Goal: Task Accomplishment & Management: Use online tool/utility

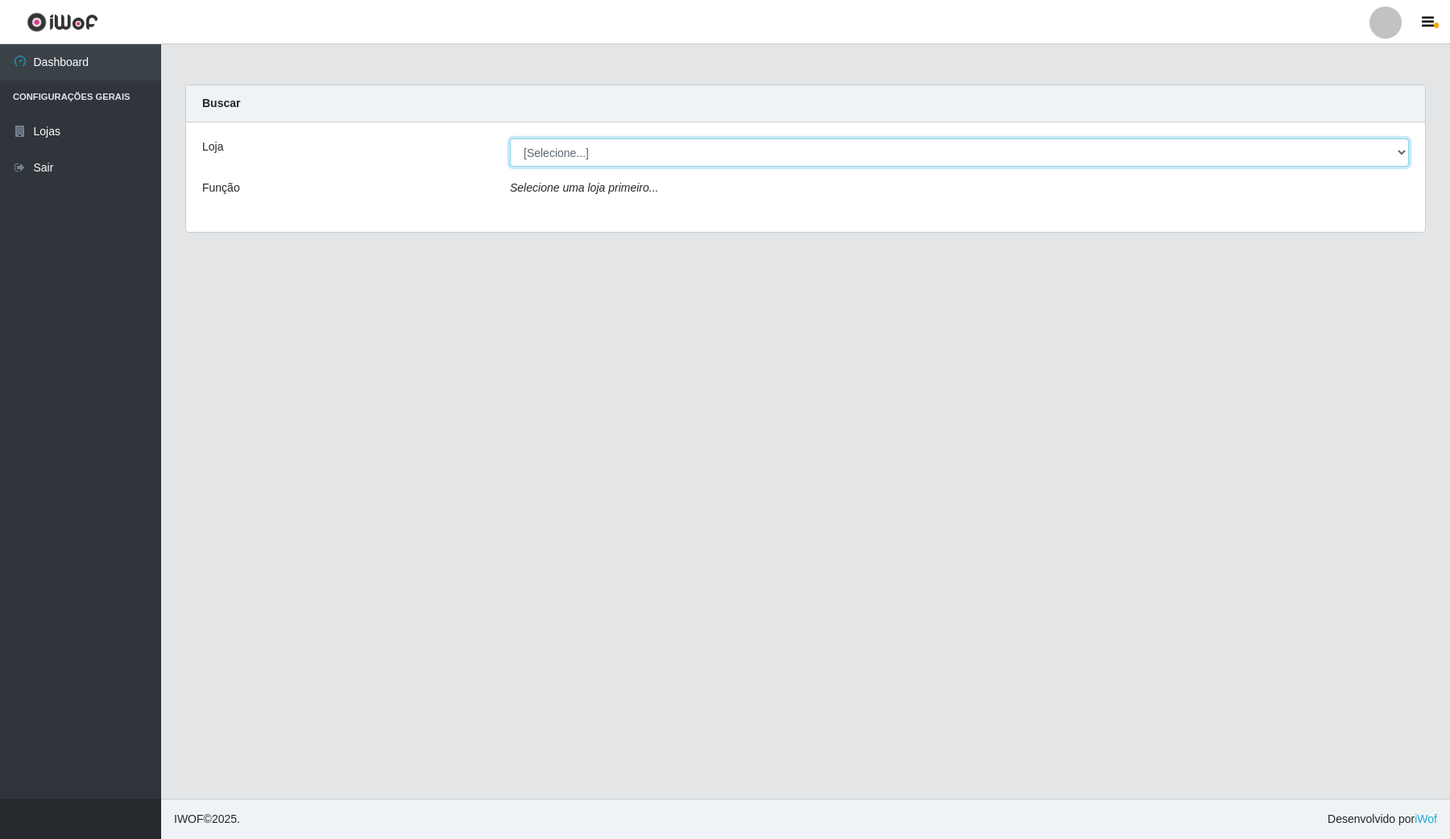
click at [565, 151] on select "[Selecione...] Rede Compras Supermercados - LOJA 4" at bounding box center [959, 153] width 899 height 28
select select "159"
click at [510, 139] on select "[Selecione...] Rede Compras Supermercados - LOJA 4" at bounding box center [959, 153] width 899 height 28
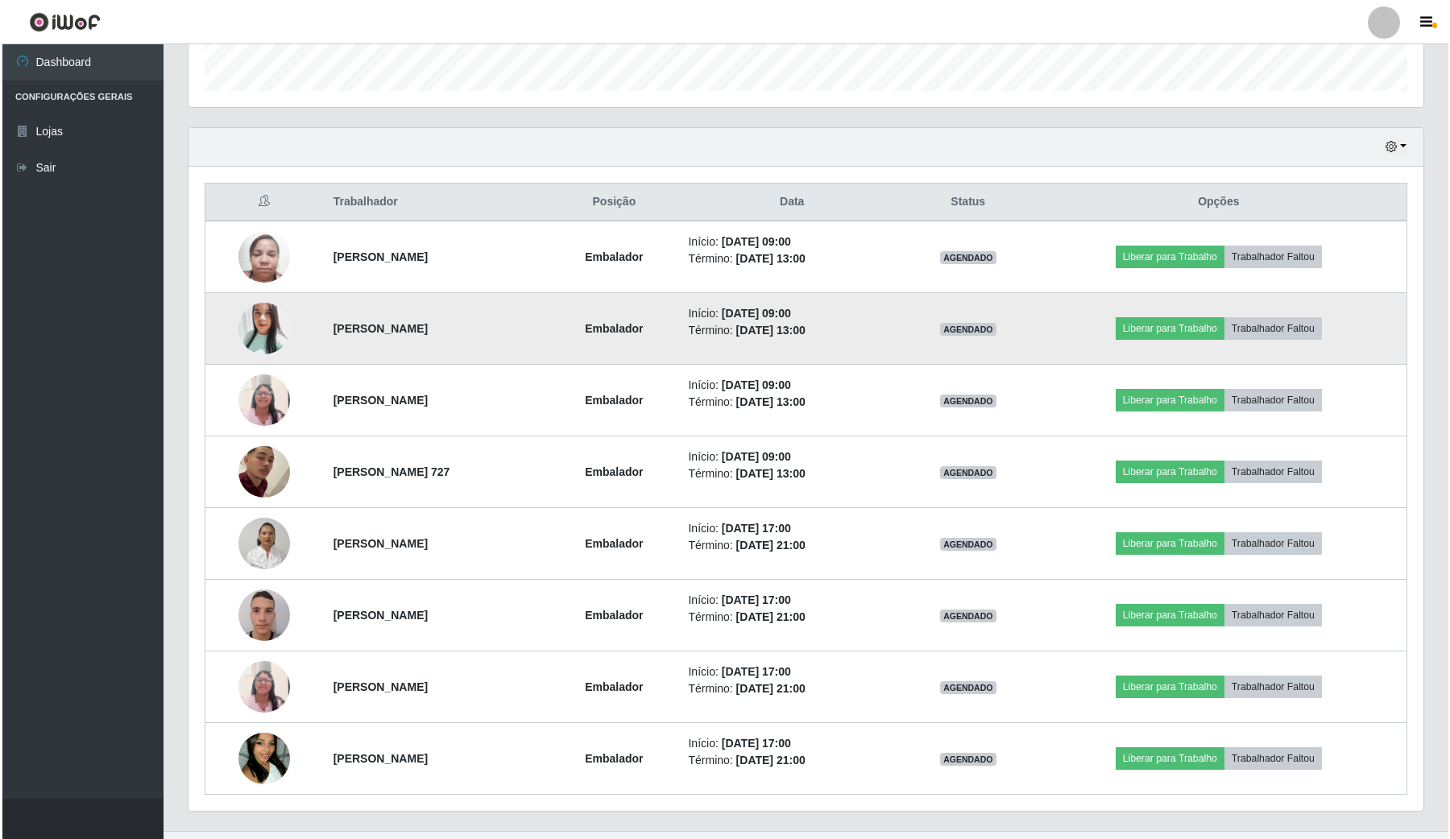
scroll to position [520, 0]
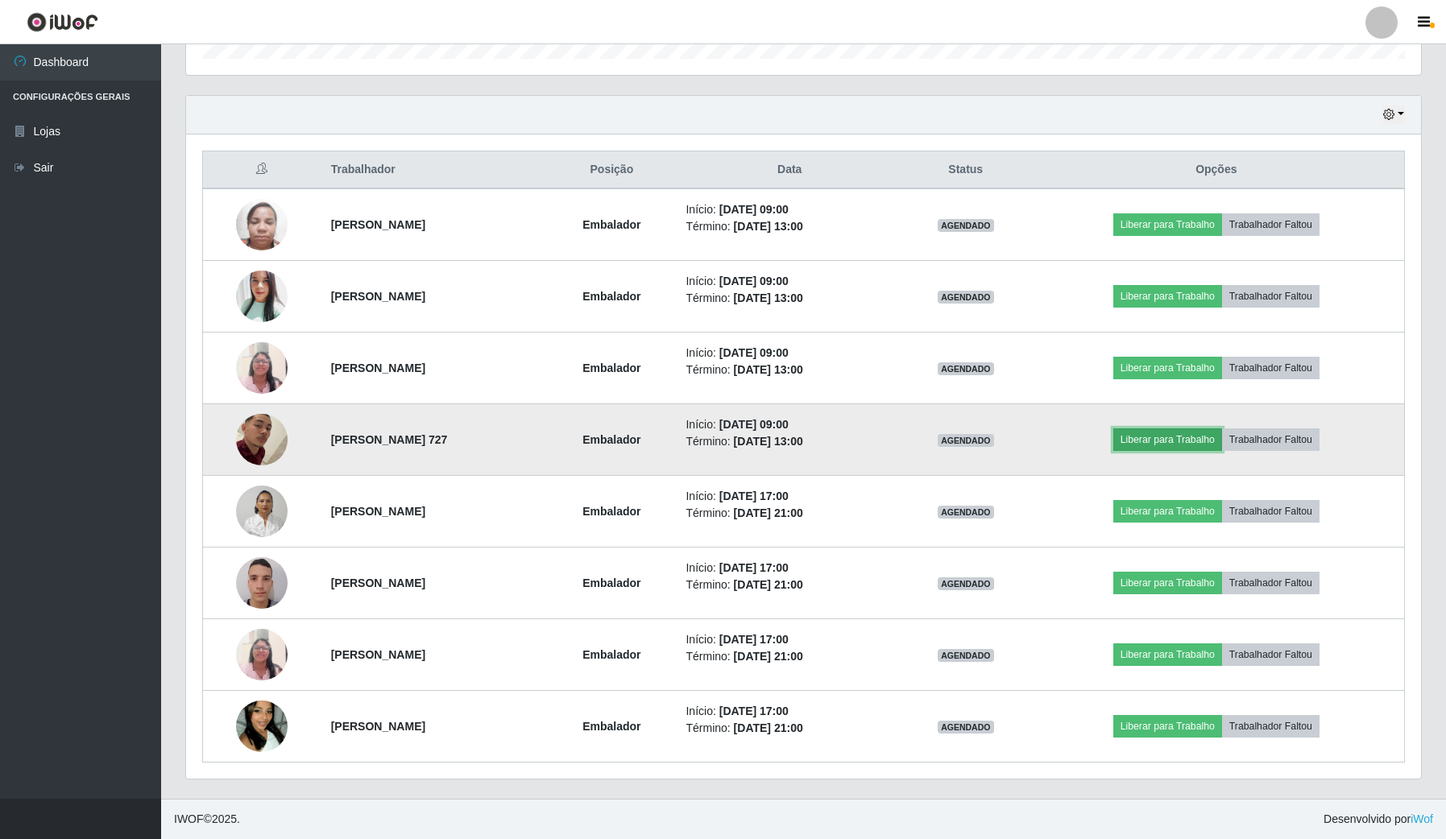
click at [1191, 440] on button "Liberar para Trabalho" at bounding box center [1167, 440] width 109 height 23
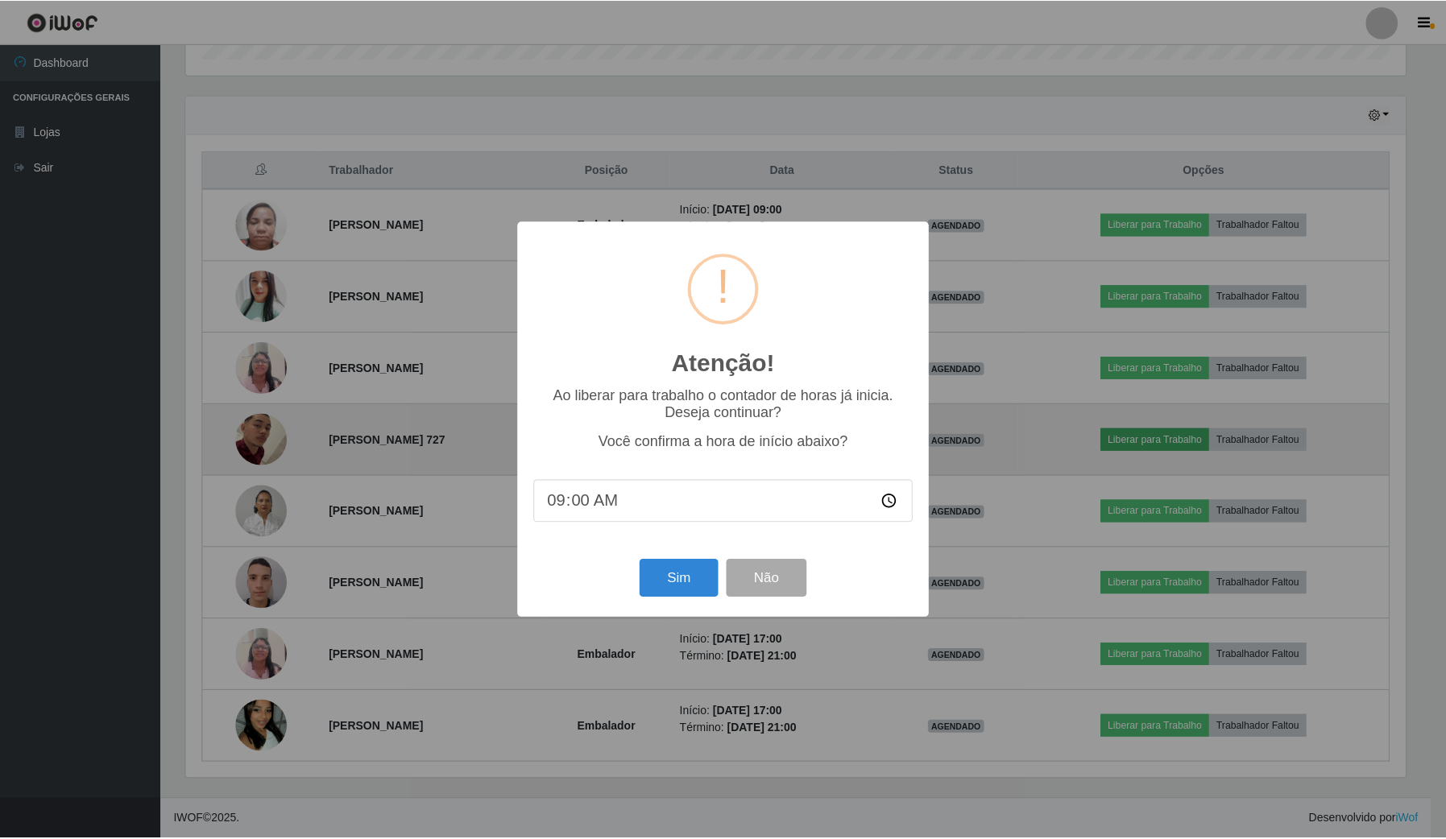
scroll to position [335, 1223]
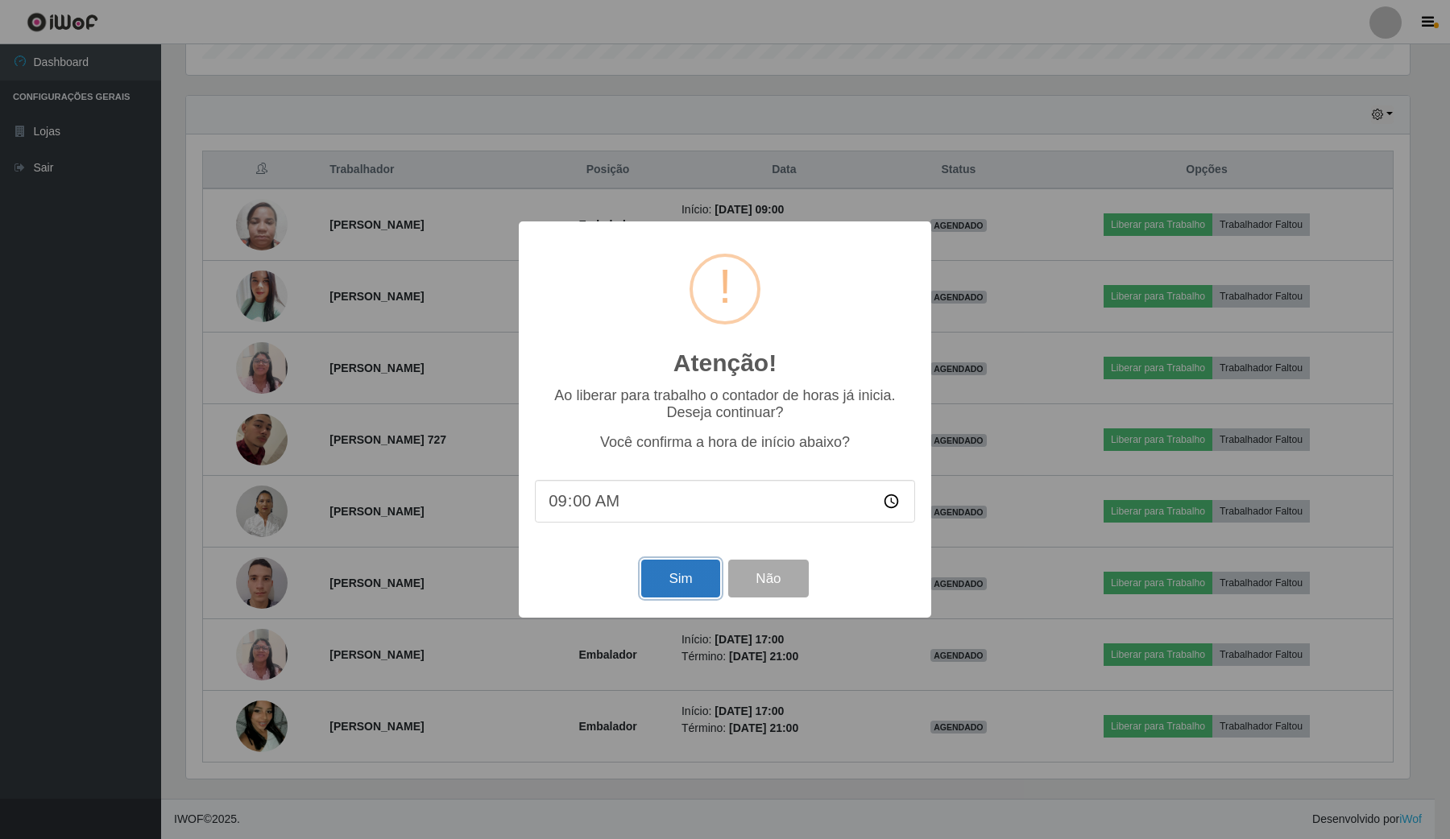
click at [702, 578] on button "Sim" at bounding box center [680, 579] width 78 height 38
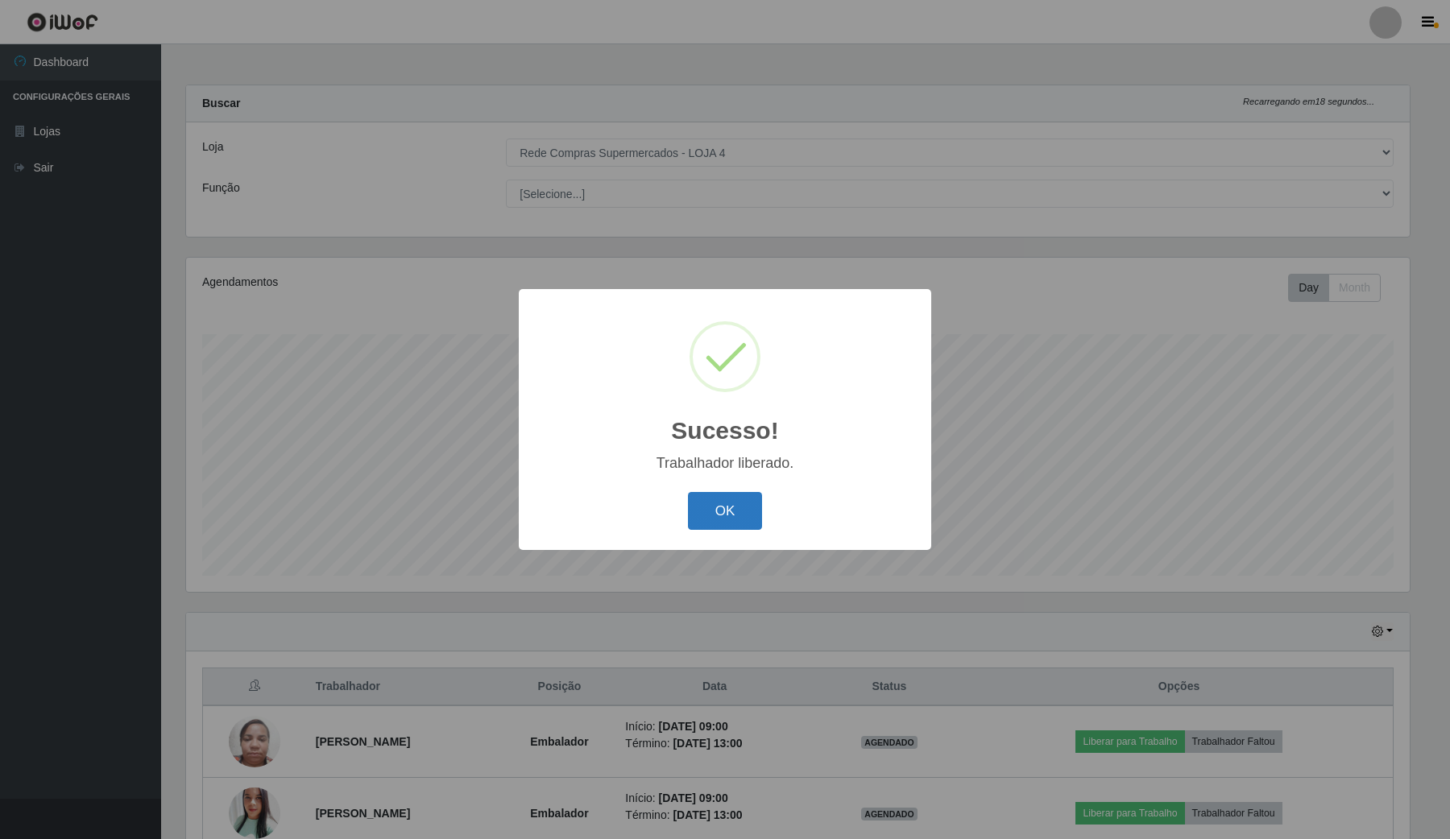
click at [718, 524] on button "OK" at bounding box center [725, 511] width 75 height 38
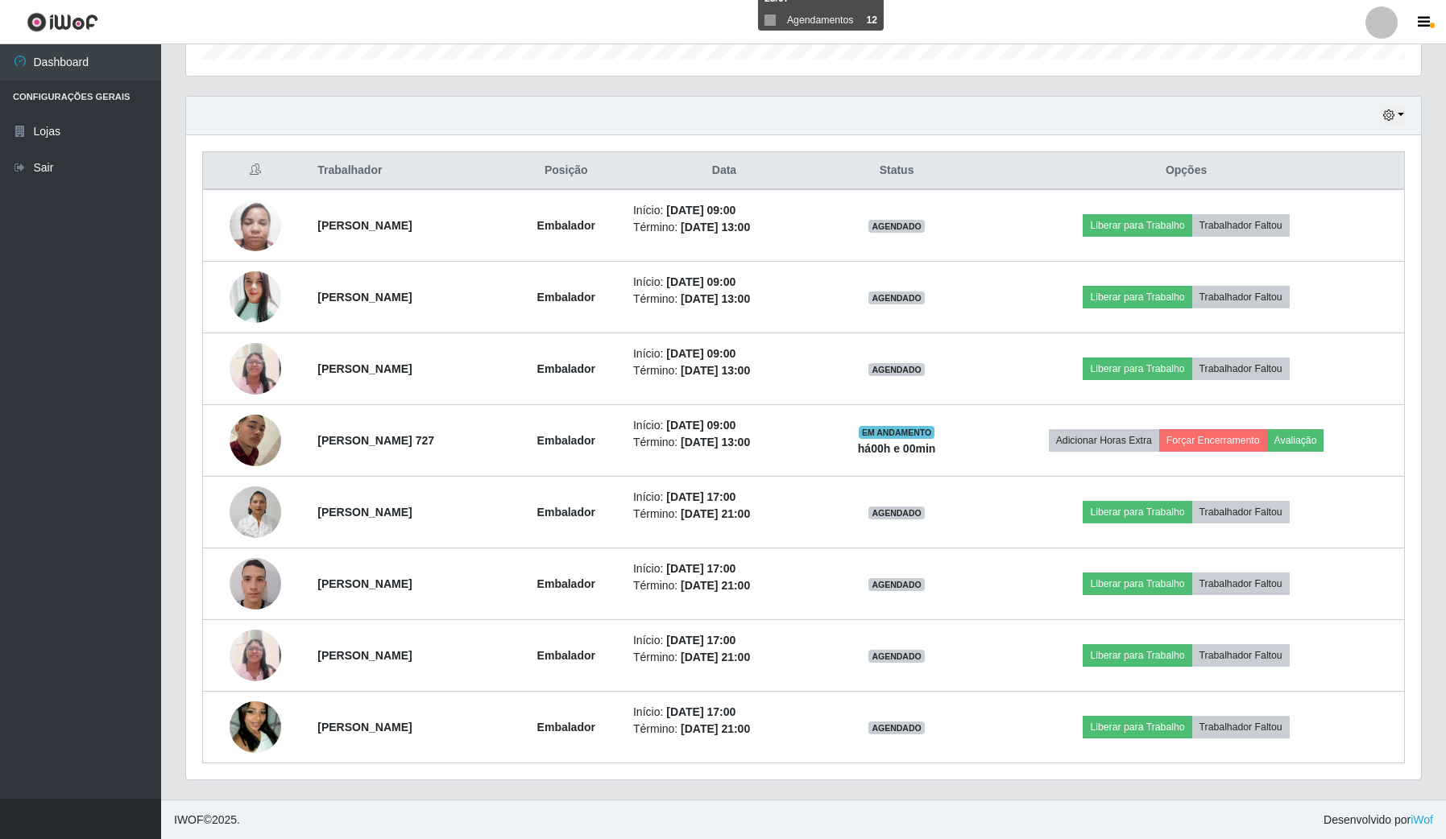
scroll to position [520, 0]
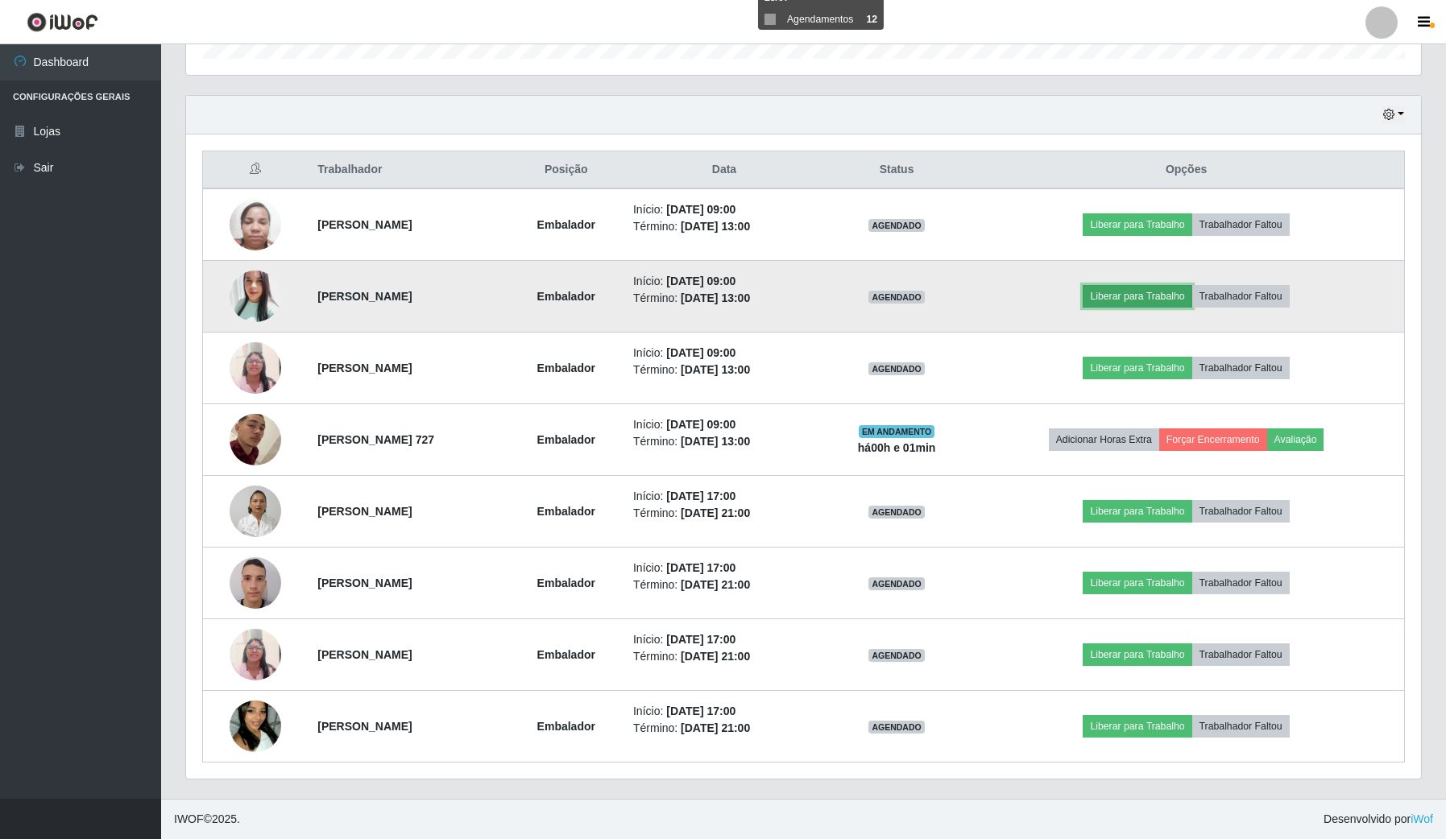
click at [1178, 288] on button "Liberar para Trabalho" at bounding box center [1137, 296] width 109 height 23
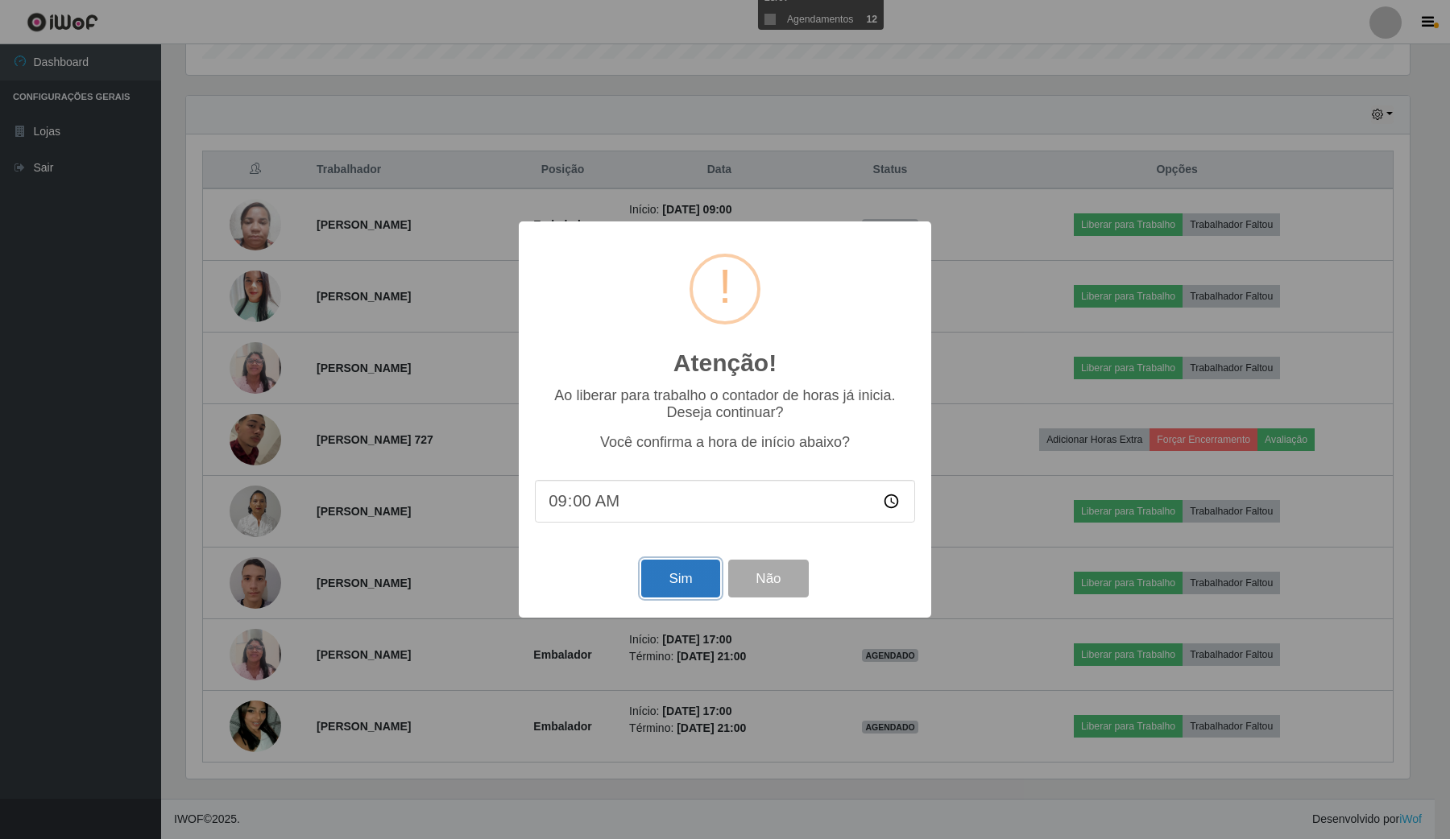
click at [686, 586] on button "Sim" at bounding box center [680, 579] width 78 height 38
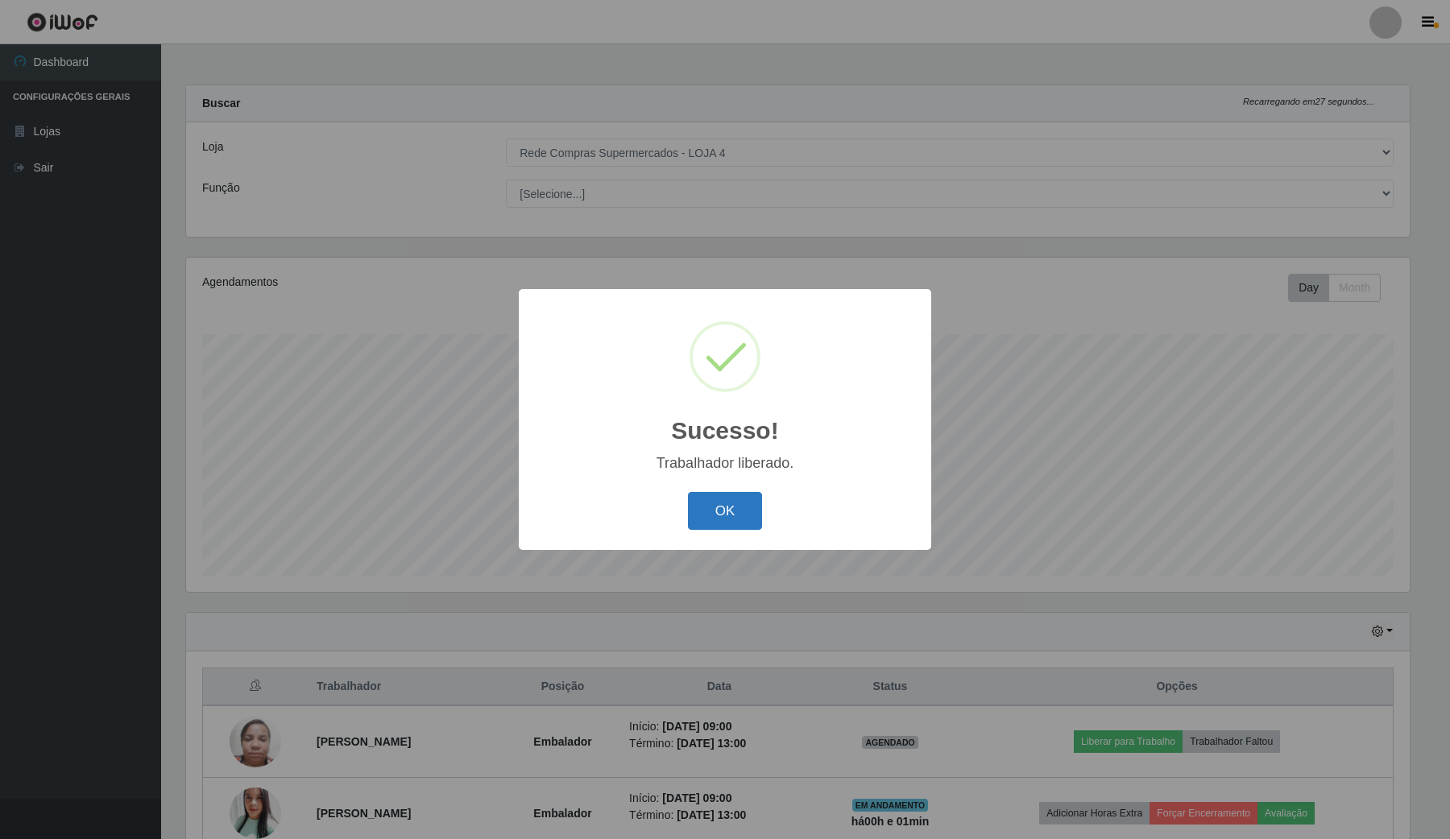
click at [718, 528] on button "OK" at bounding box center [725, 511] width 75 height 38
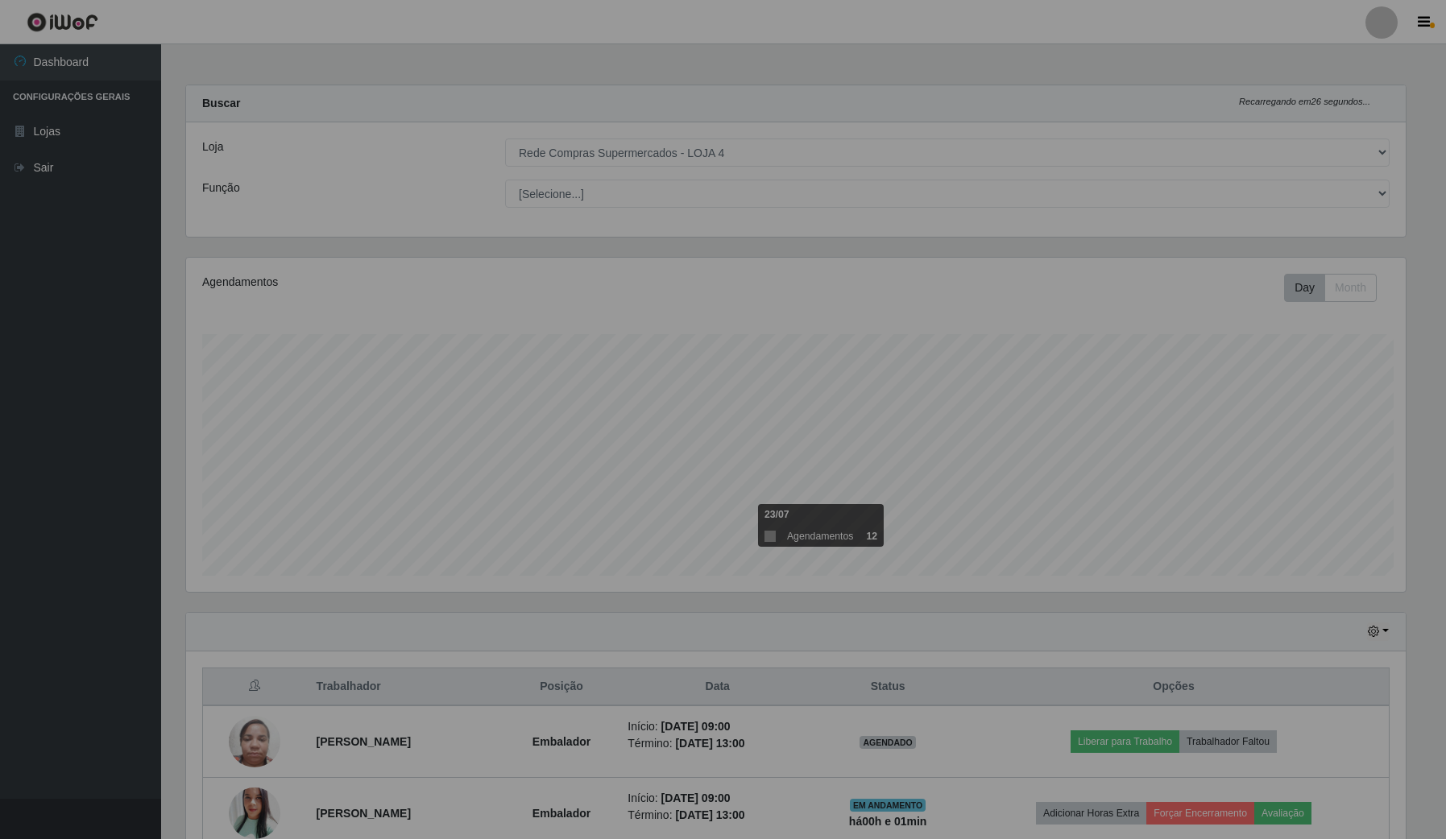
scroll to position [335, 1234]
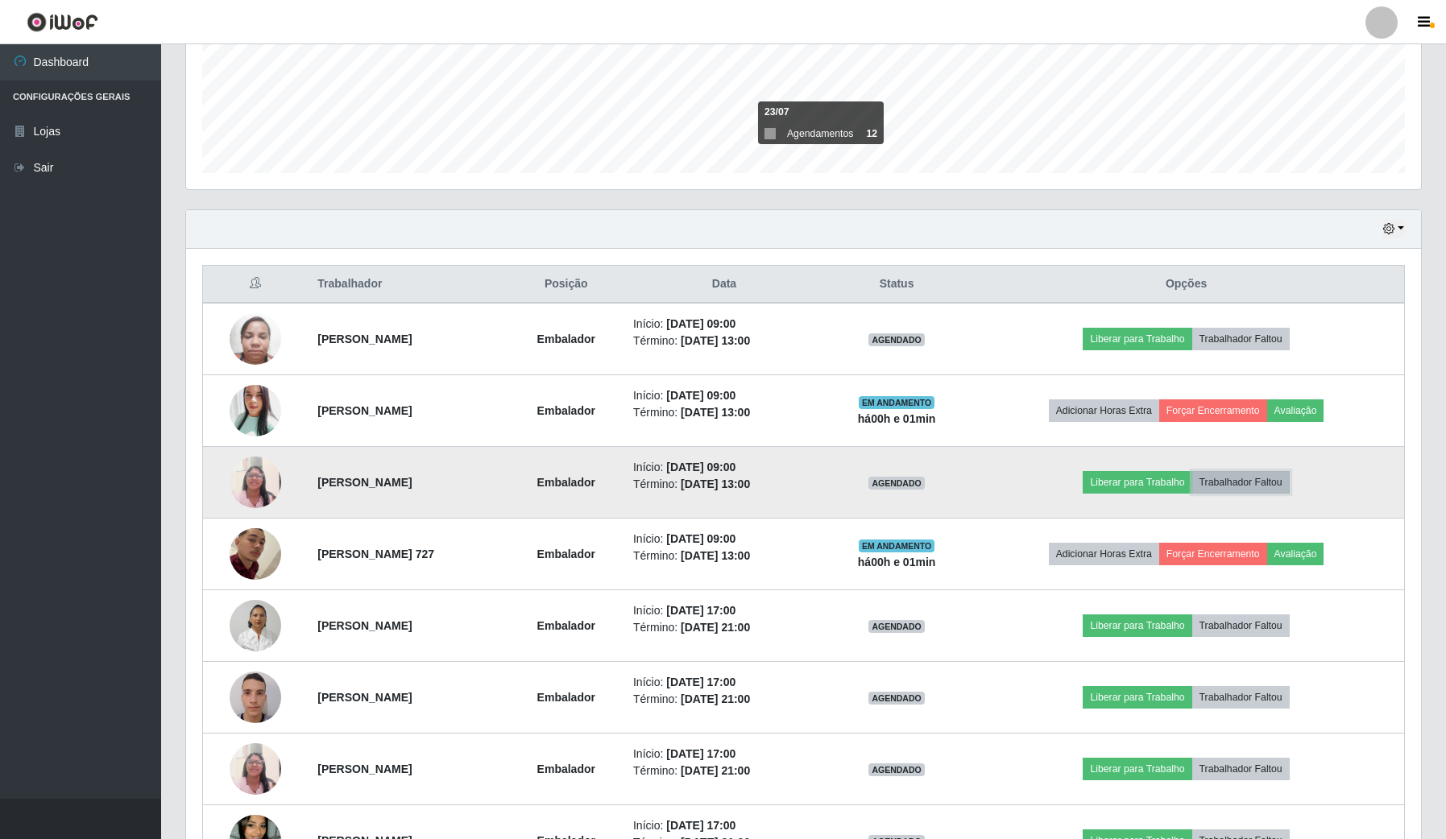
click at [1266, 492] on button "Trabalhador Faltou" at bounding box center [1240, 482] width 97 height 23
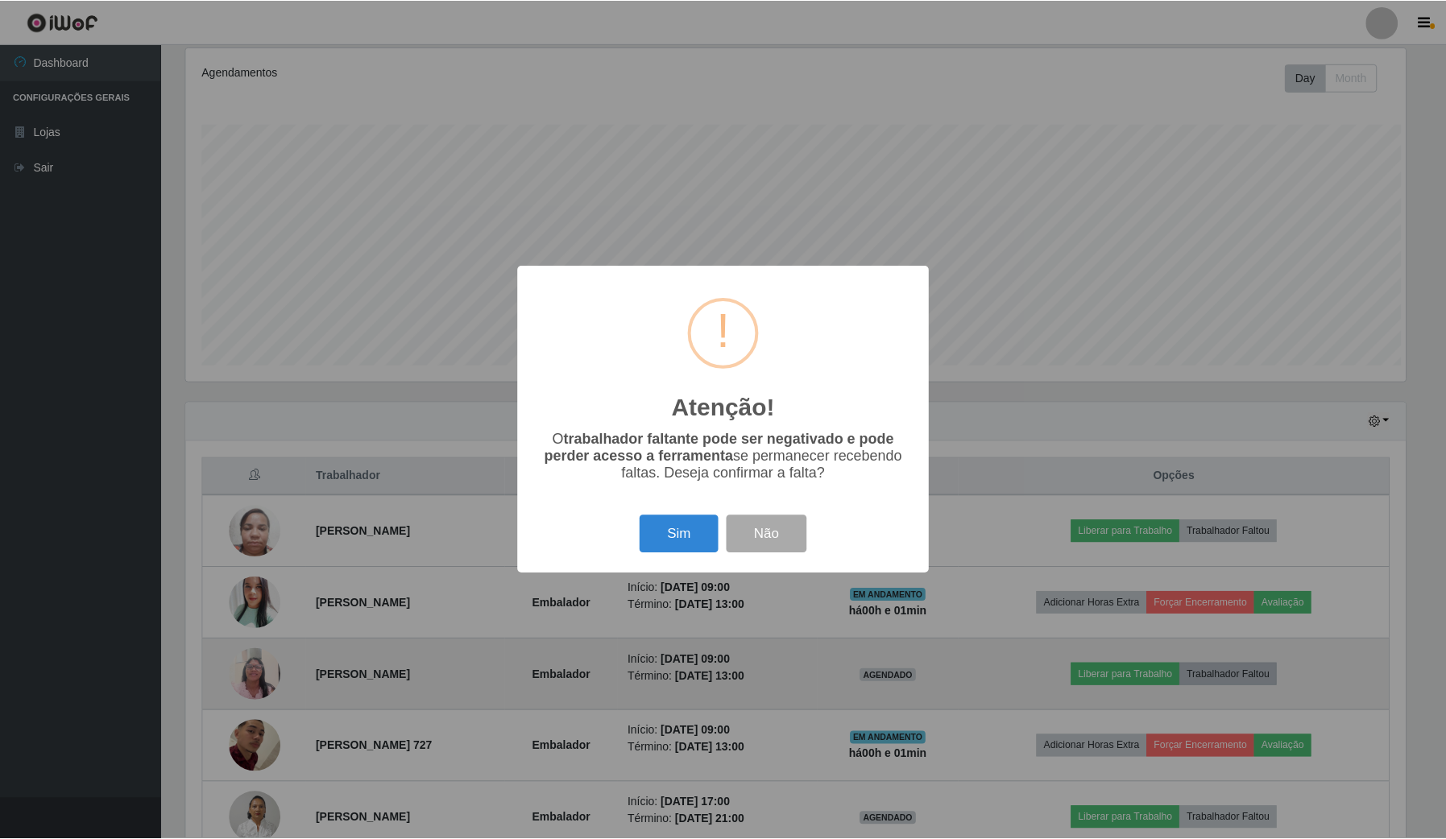
scroll to position [101, 0]
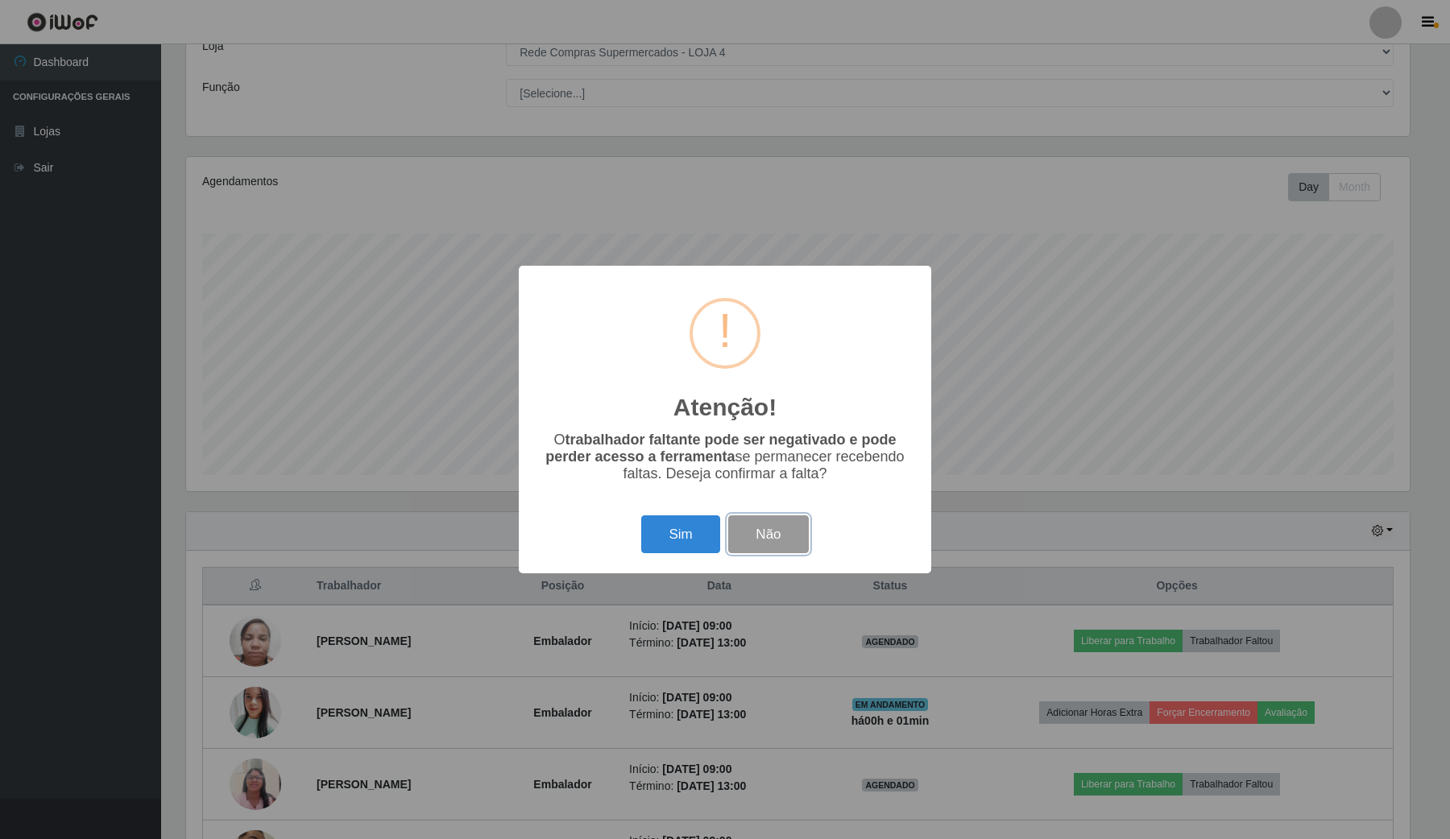
click at [776, 549] on button "Não" at bounding box center [768, 535] width 80 height 38
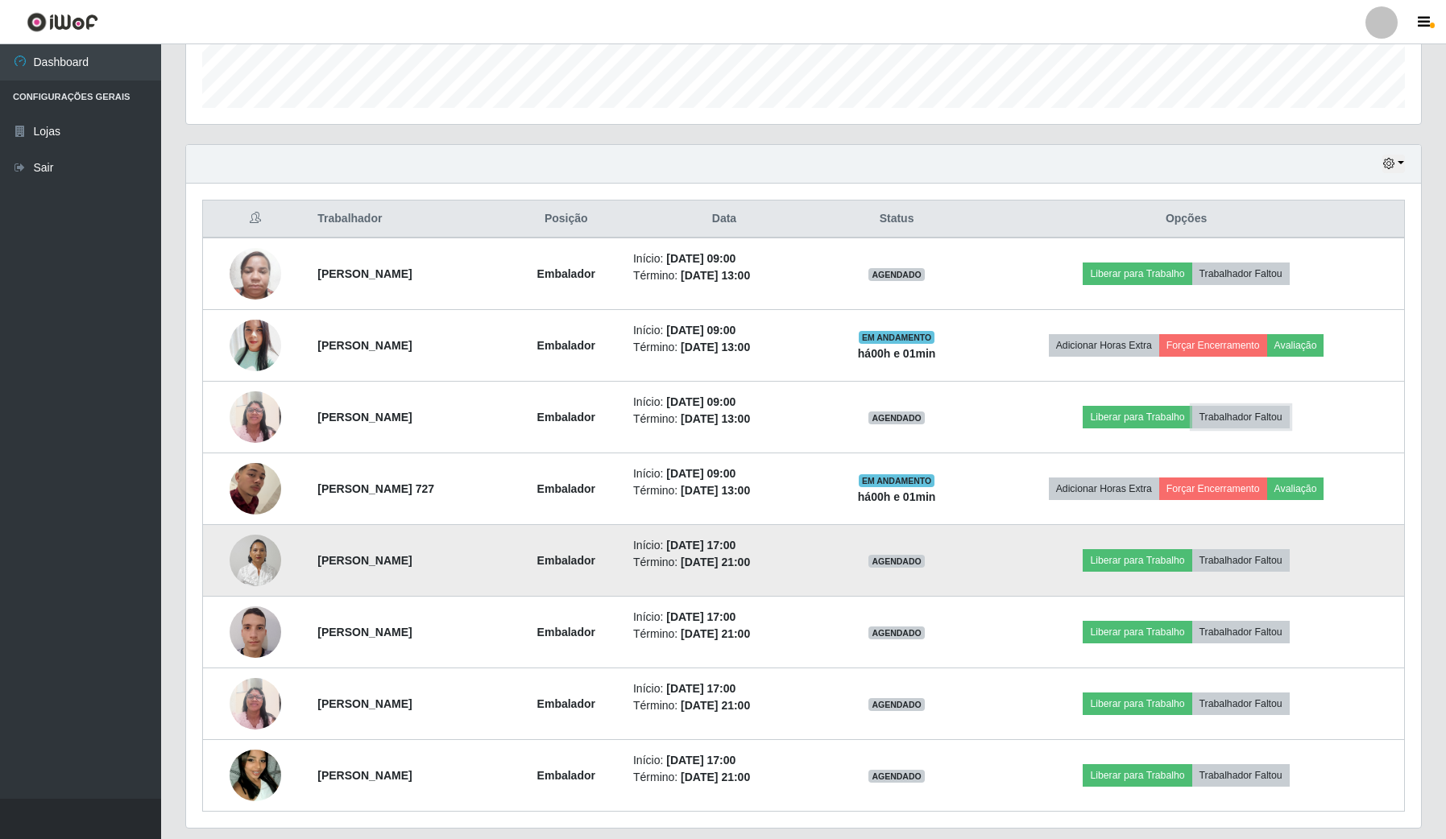
scroll to position [503, 0]
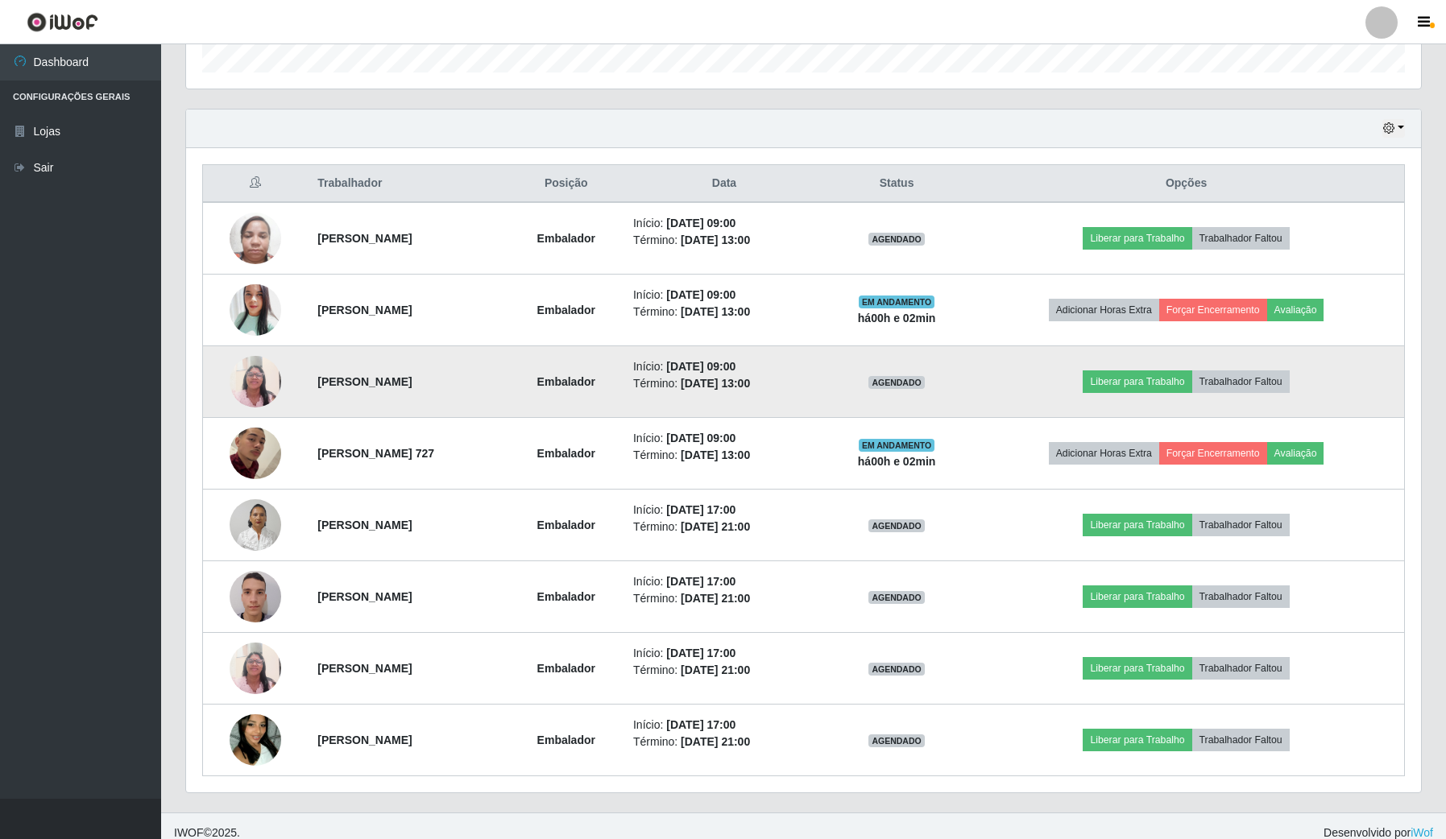
click at [263, 376] on img at bounding box center [256, 381] width 52 height 68
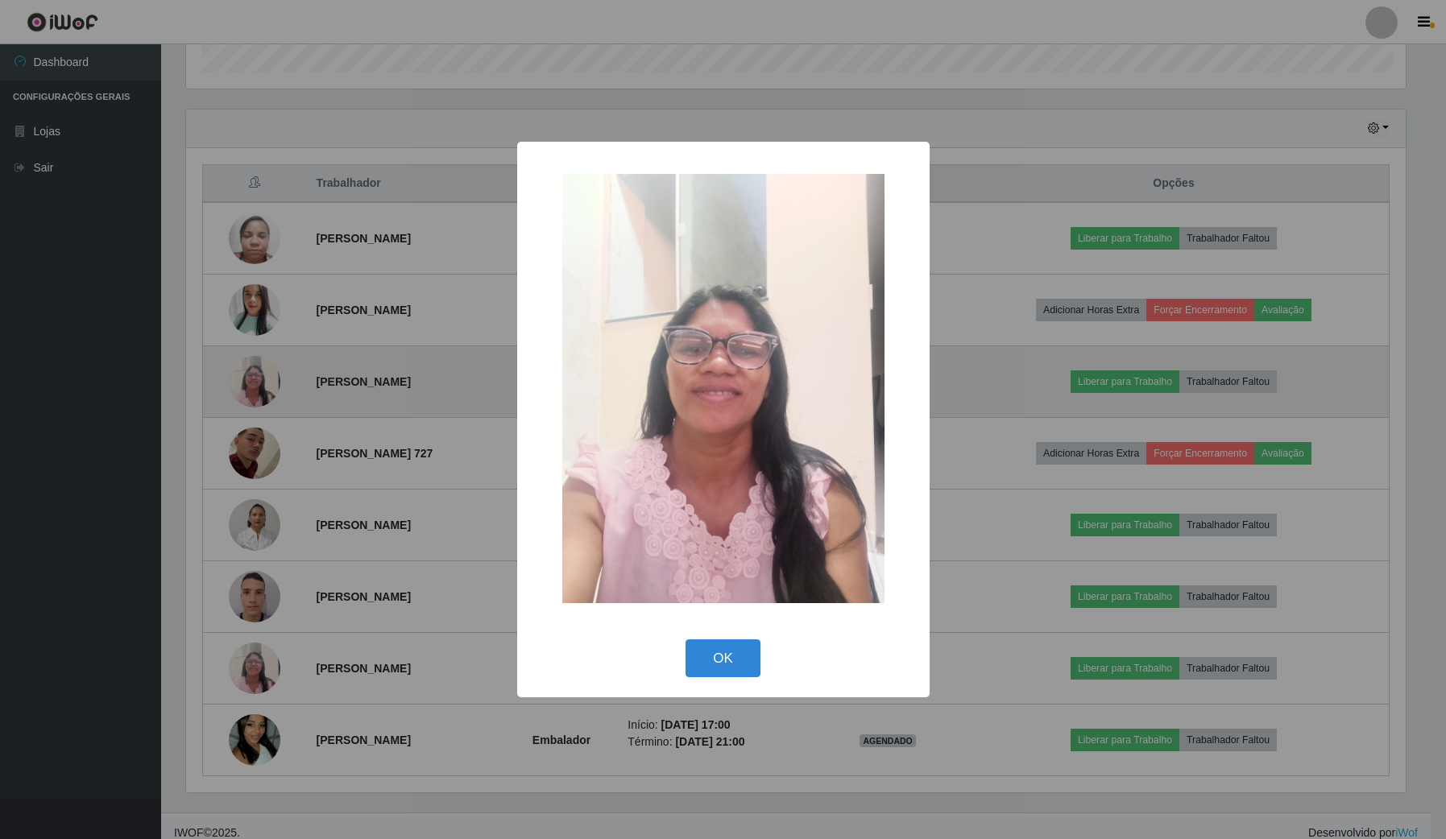
scroll to position [335, 1223]
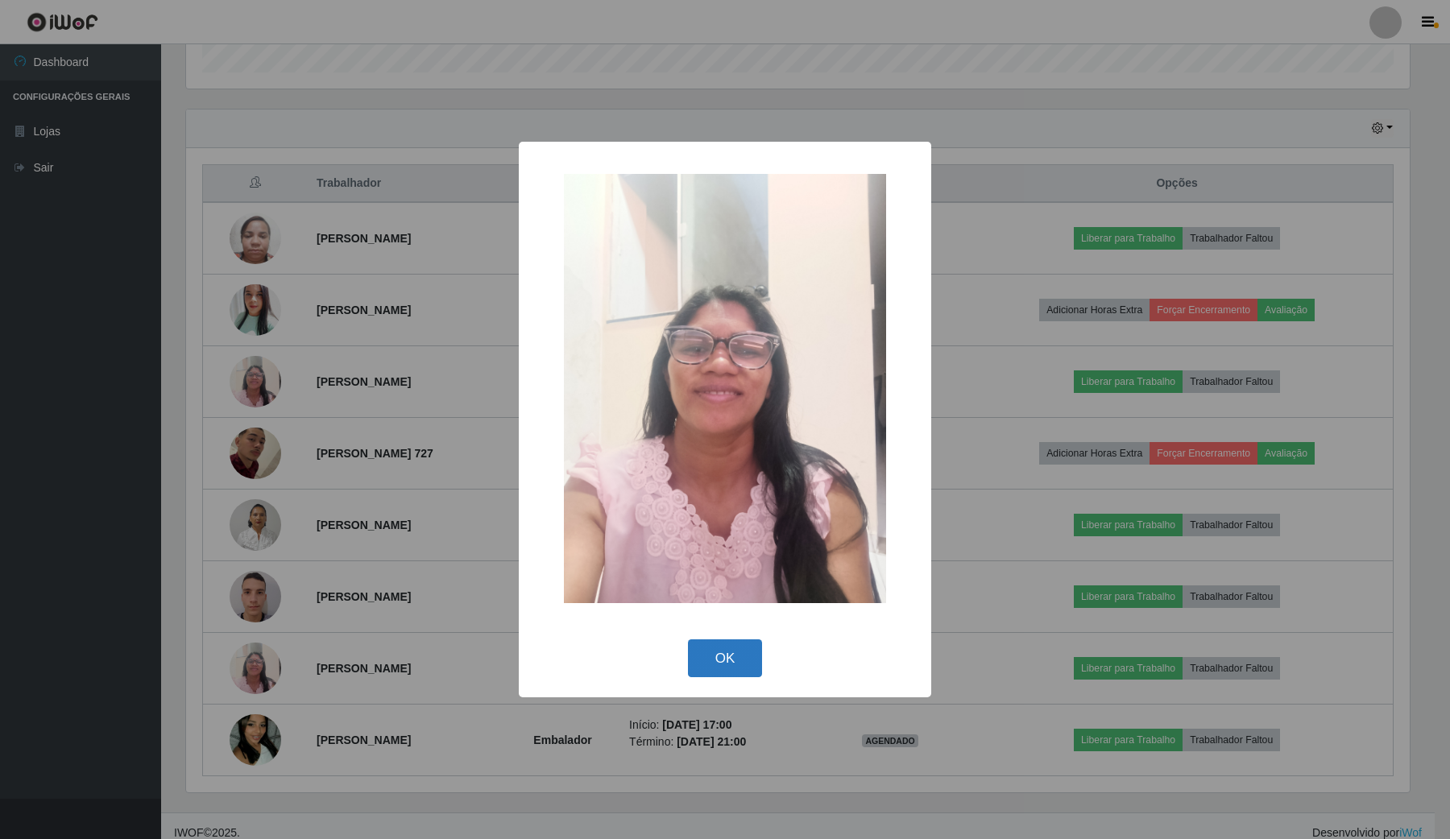
click at [719, 650] on button "OK" at bounding box center [725, 659] width 75 height 38
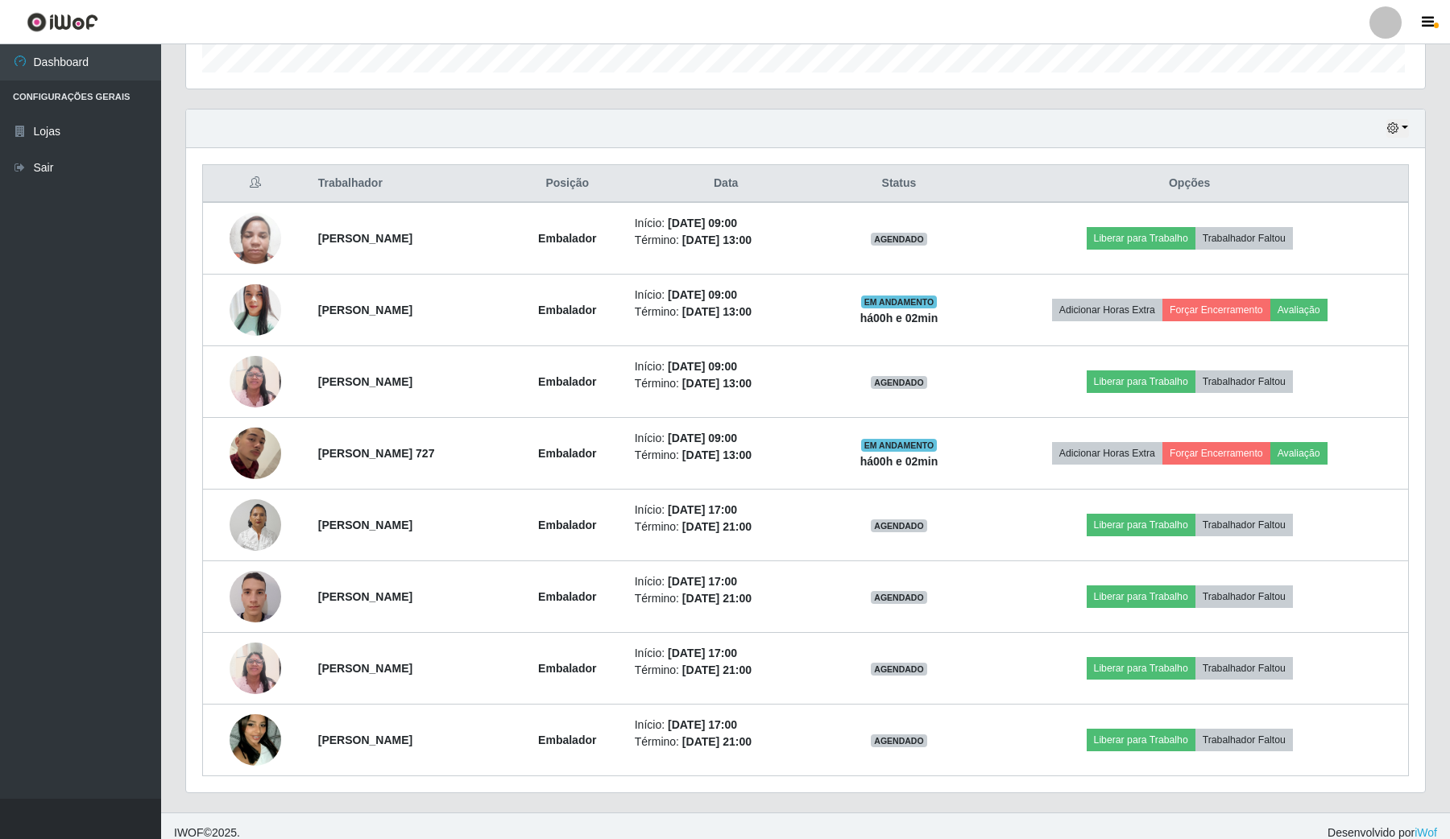
scroll to position [335, 1234]
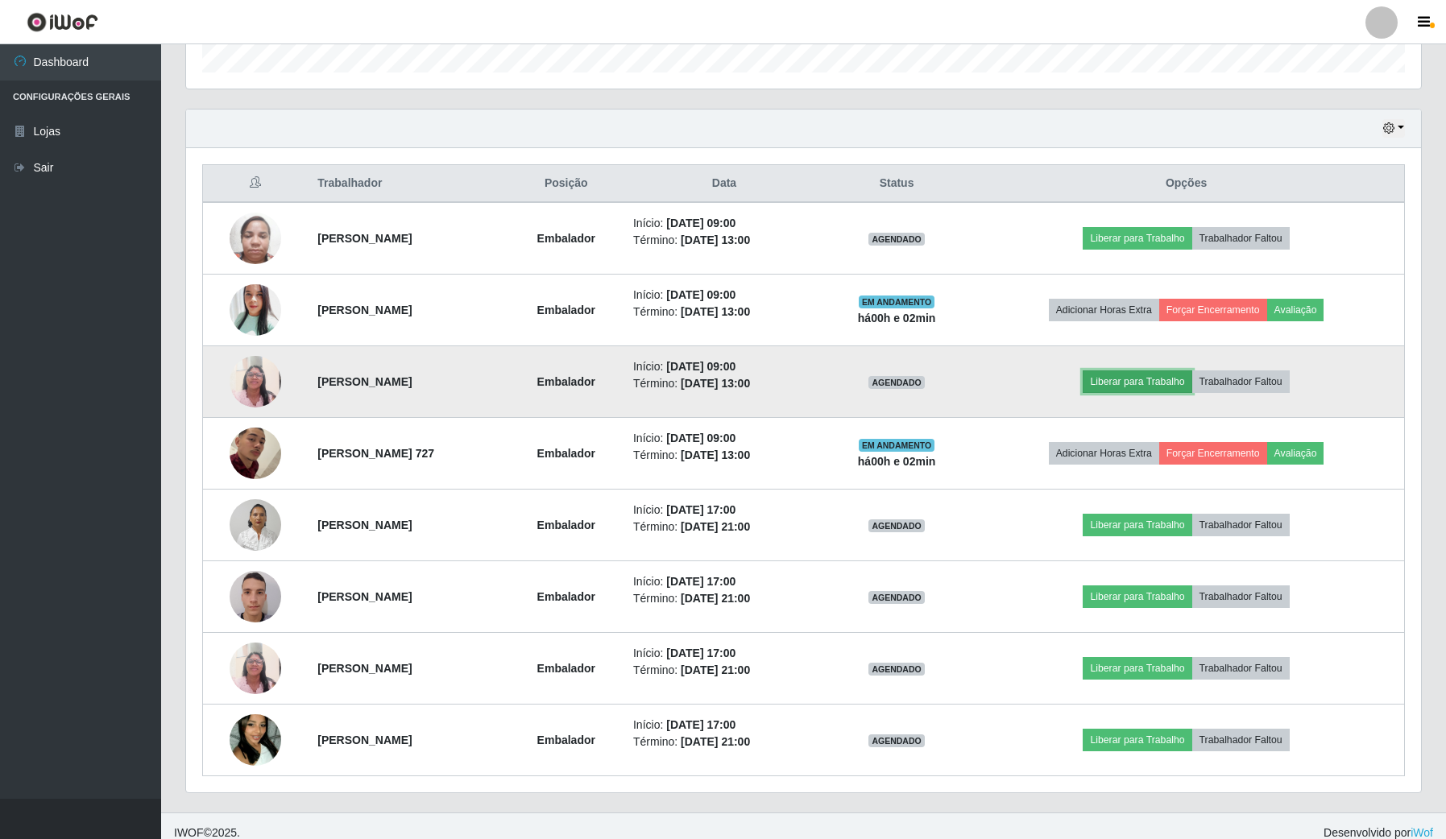
click at [1136, 373] on button "Liberar para Trabalho" at bounding box center [1137, 382] width 109 height 23
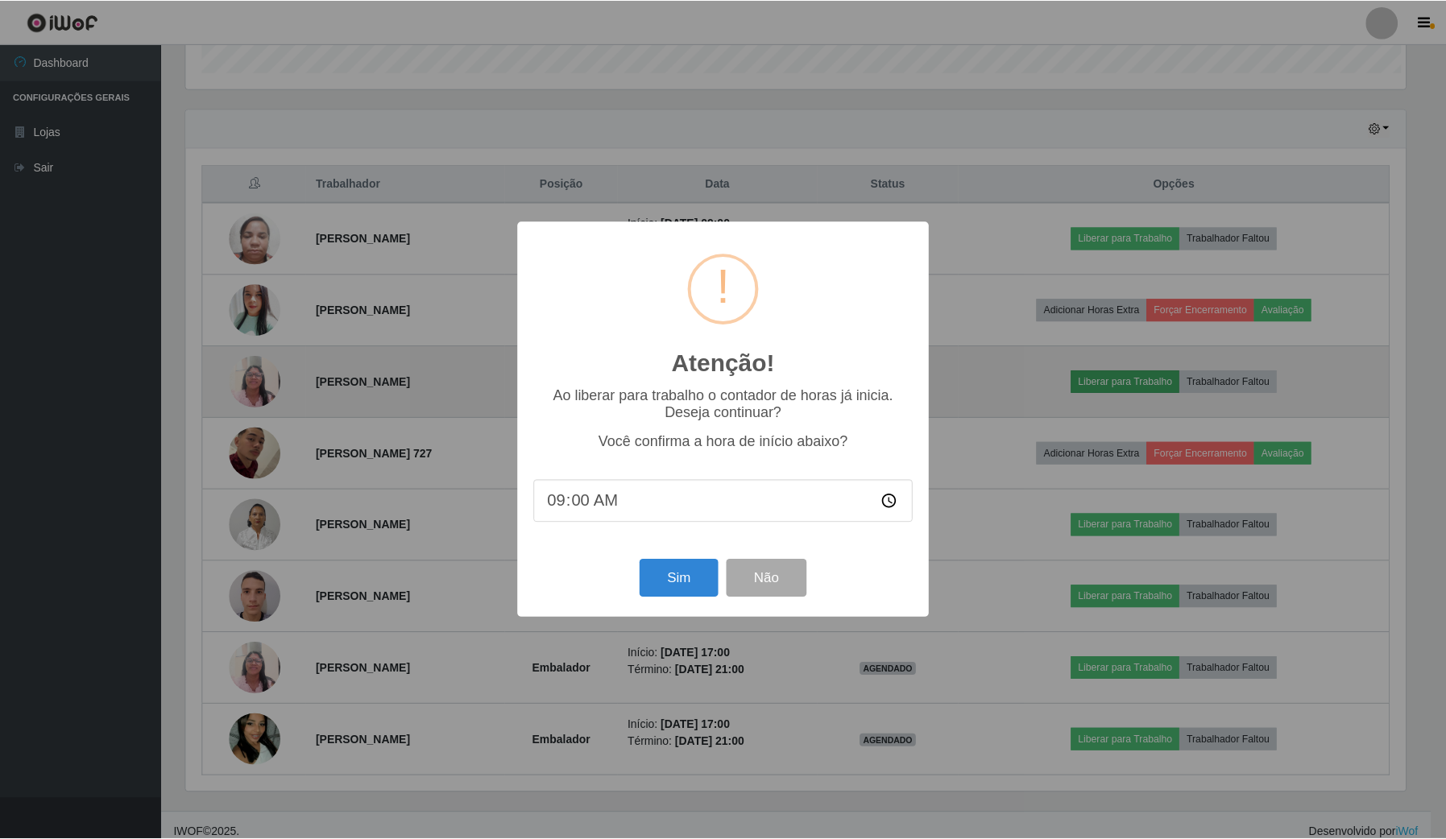
scroll to position [335, 1223]
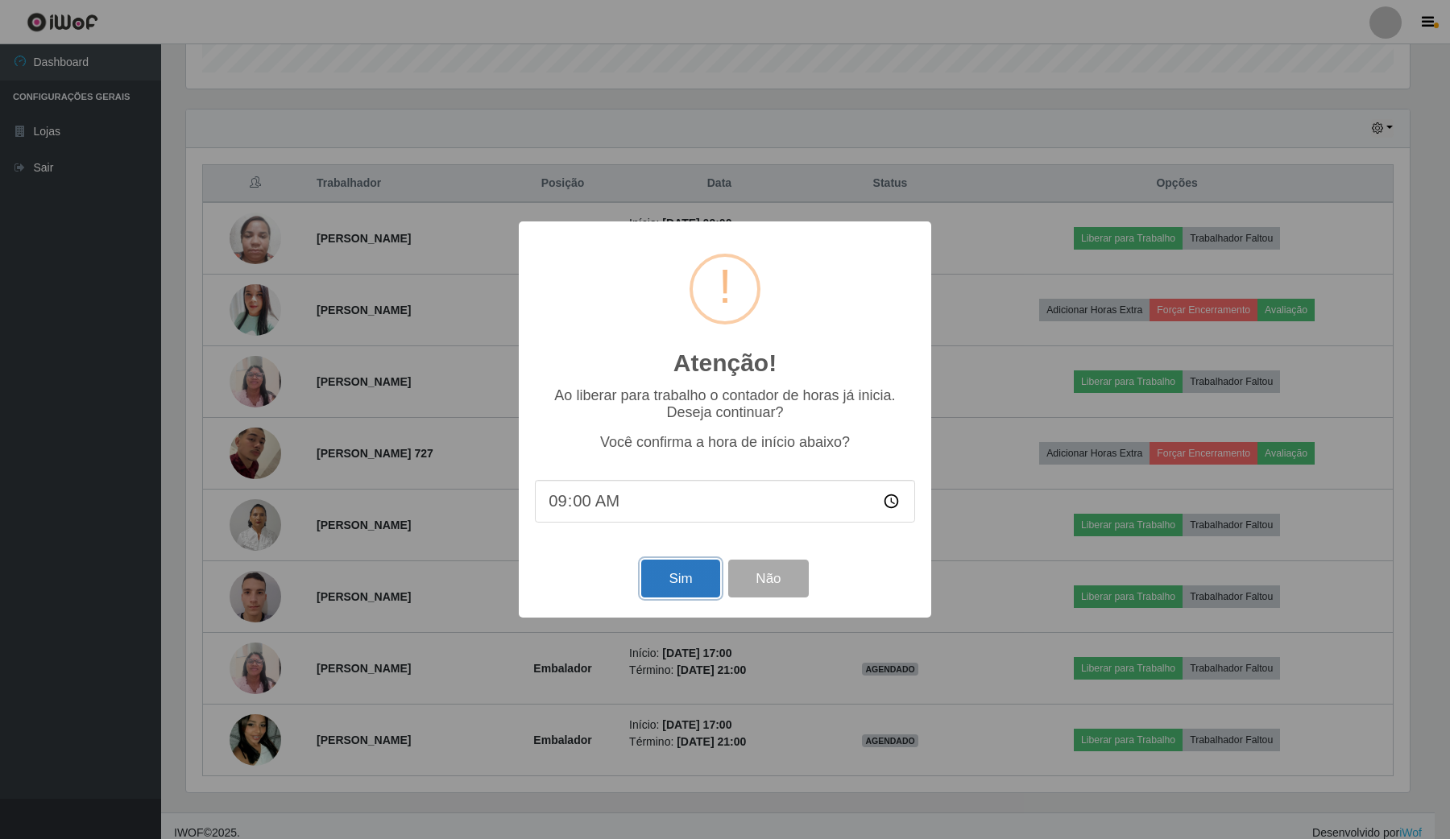
click at [678, 582] on button "Sim" at bounding box center [680, 579] width 78 height 38
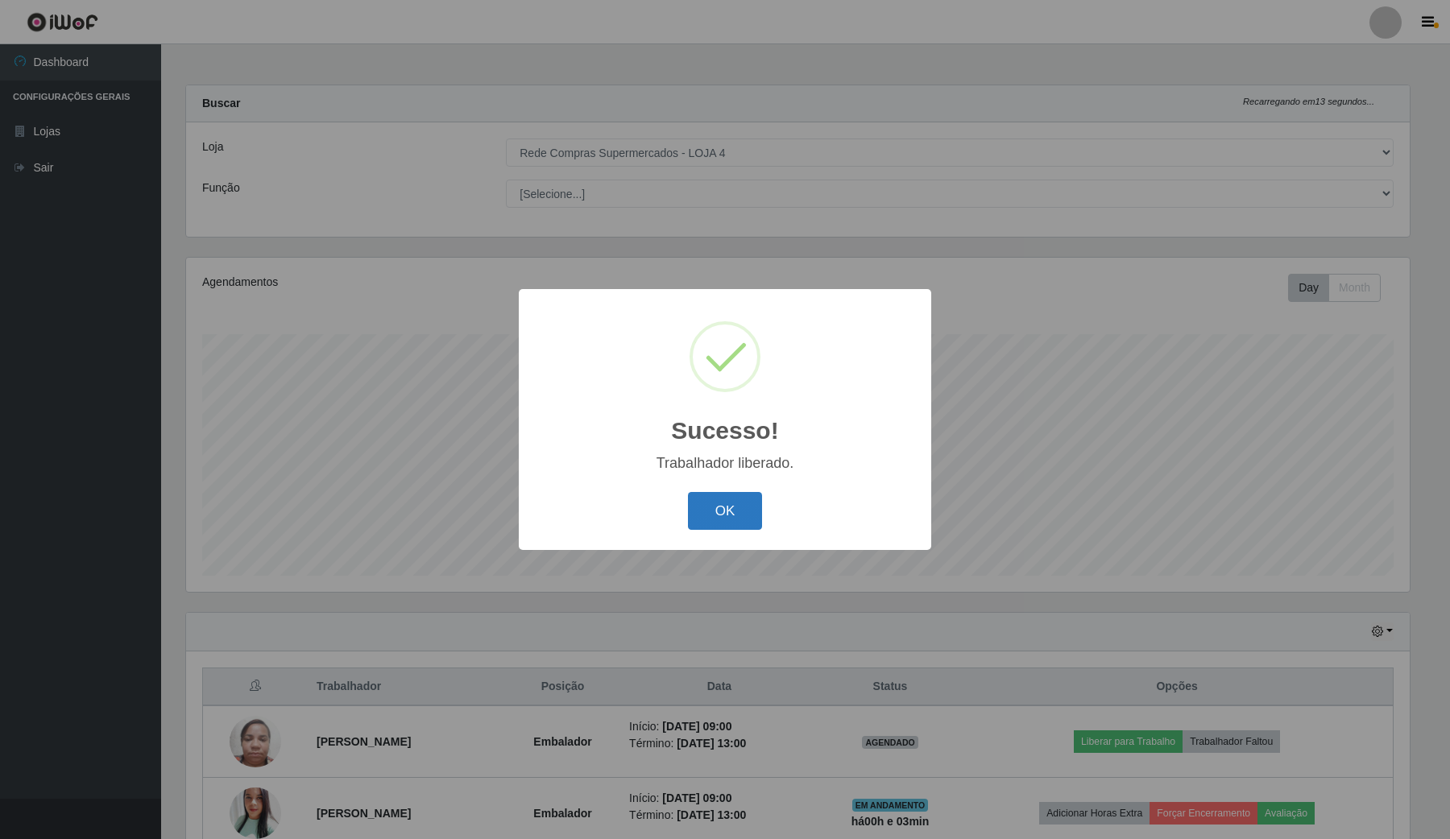
click at [713, 516] on button "OK" at bounding box center [725, 511] width 75 height 38
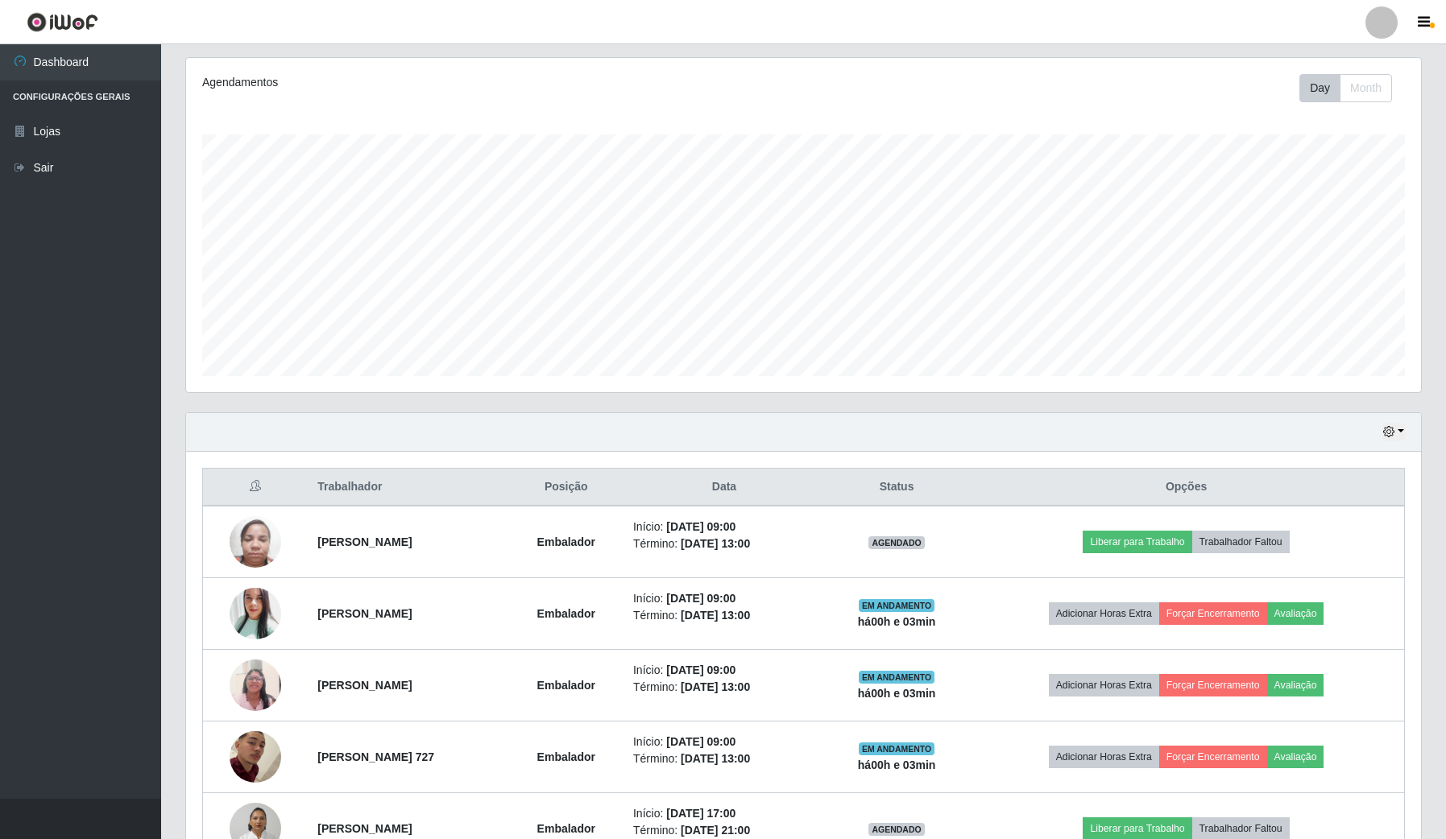
scroll to position [201, 0]
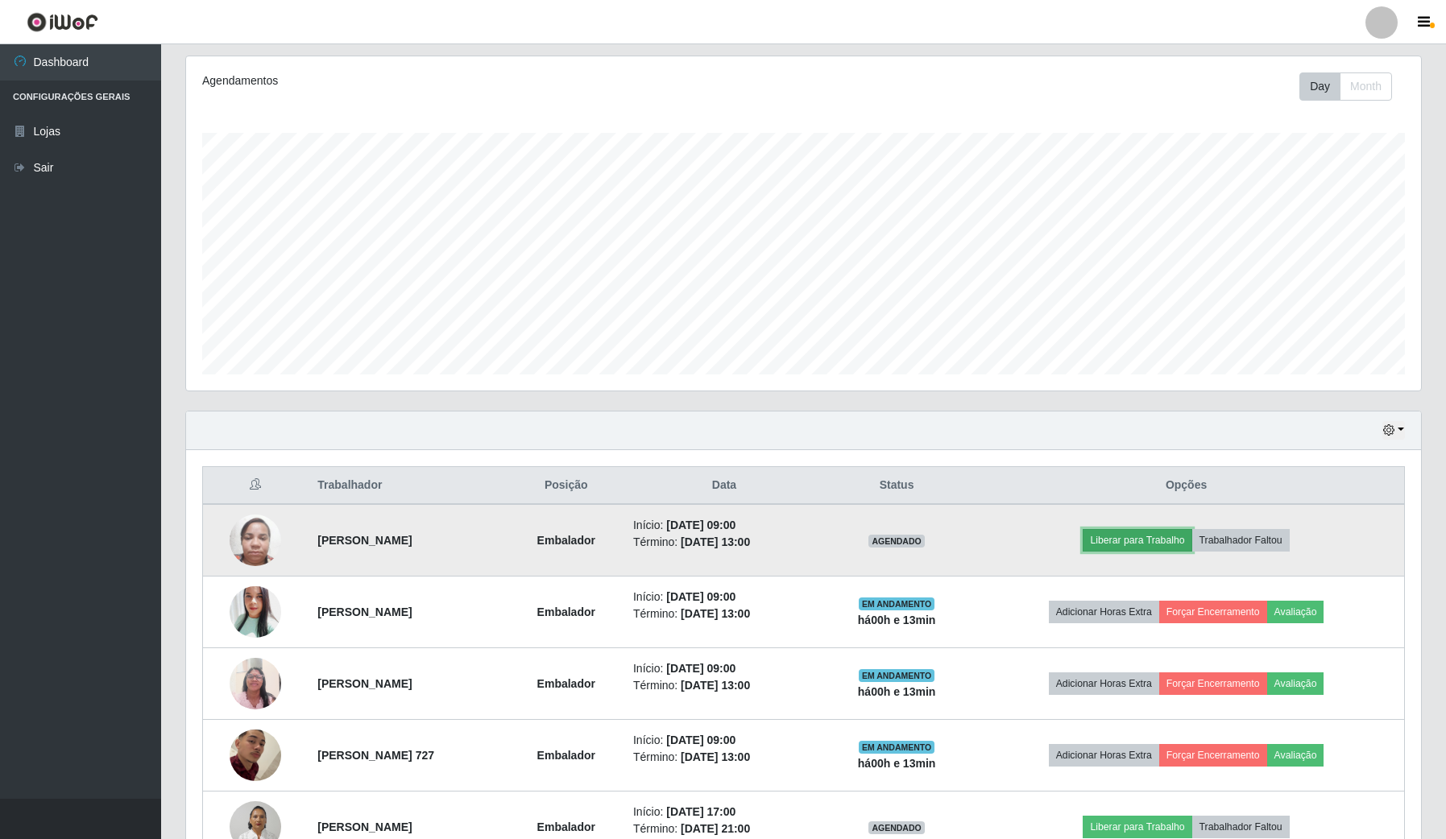
click at [1154, 536] on button "Liberar para Trabalho" at bounding box center [1137, 540] width 109 height 23
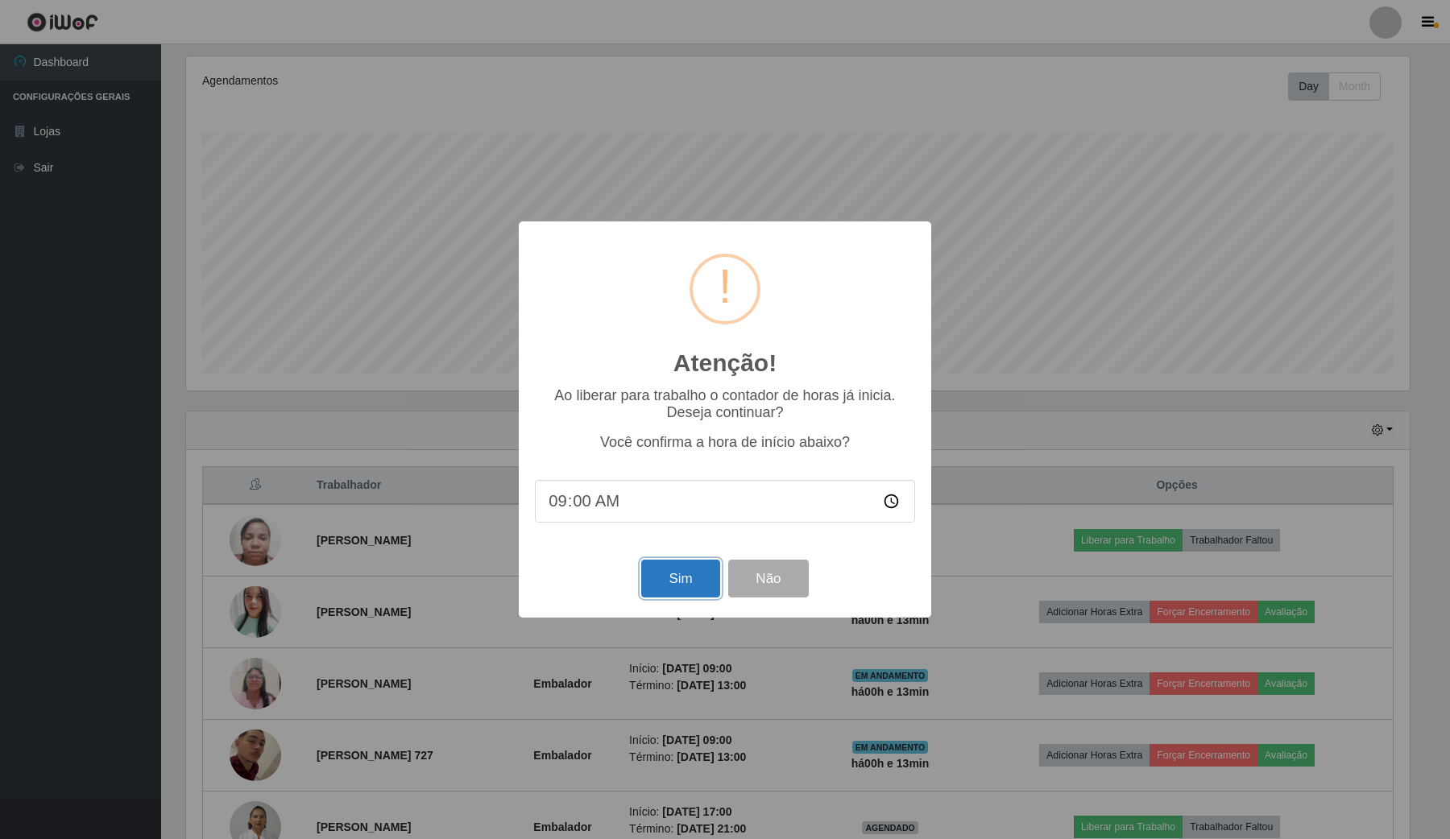
click at [685, 565] on button "Sim" at bounding box center [680, 579] width 78 height 38
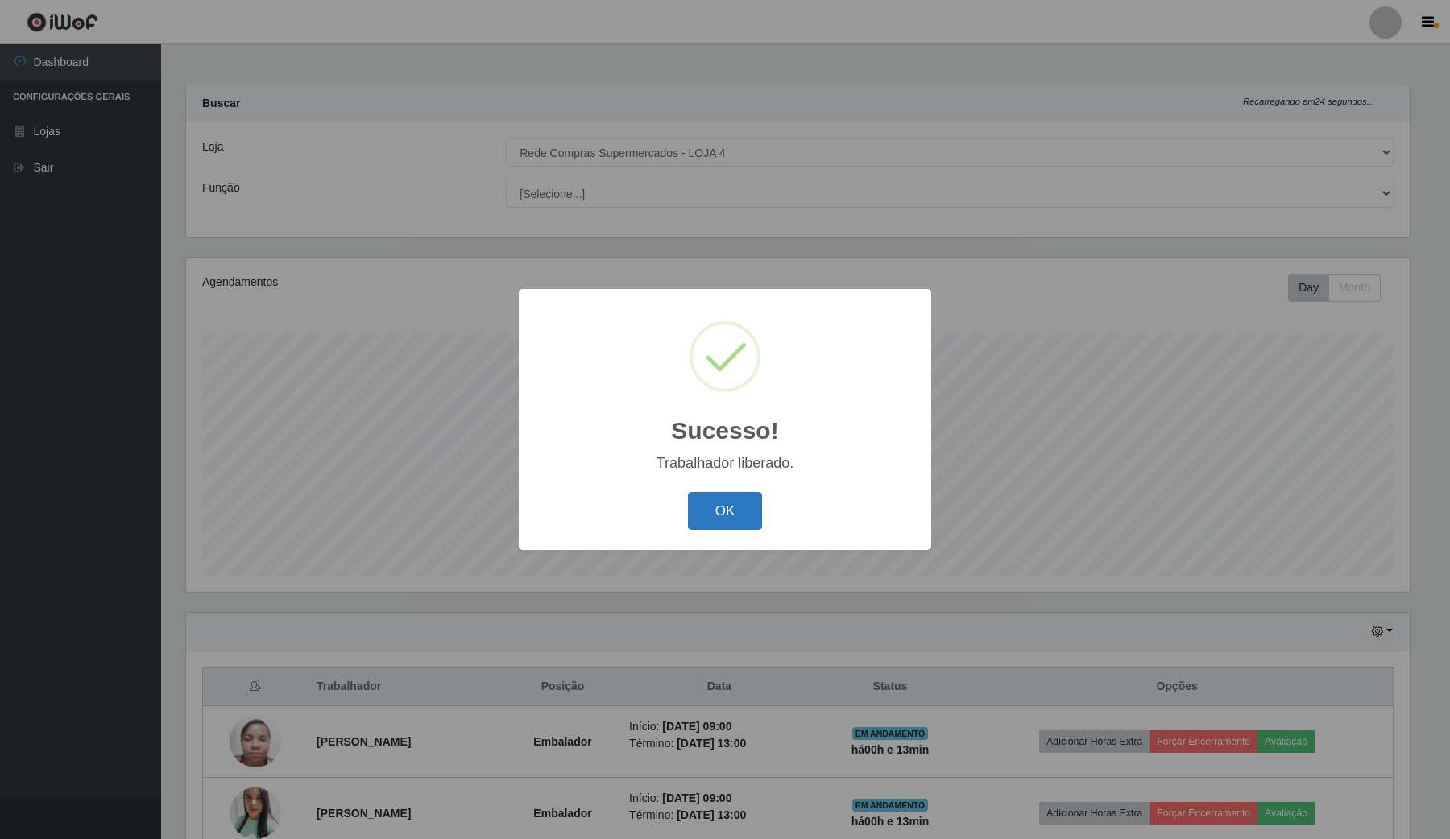
click at [734, 518] on button "OK" at bounding box center [725, 511] width 75 height 38
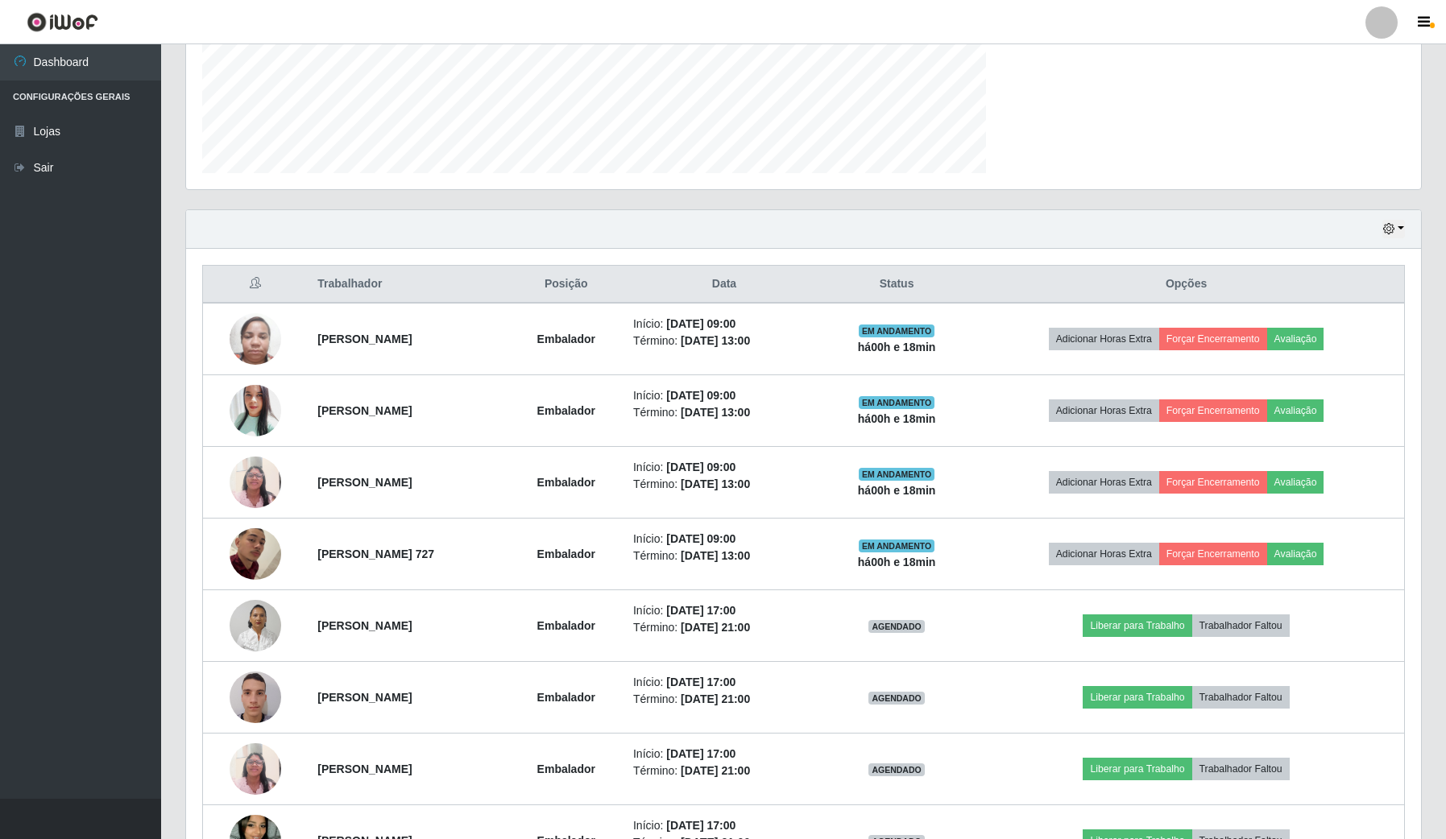
scroll to position [335, 1234]
